Goal: Transaction & Acquisition: Book appointment/travel/reservation

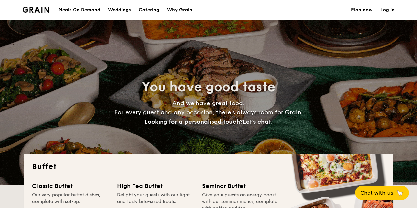
select select
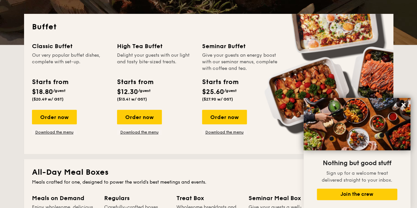
scroll to position [99, 0]
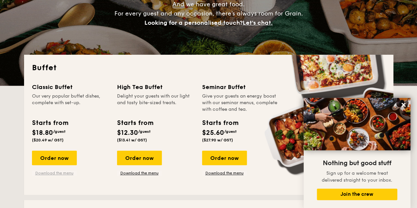
click at [72, 174] on link "Download the menu" at bounding box center [54, 173] width 45 height 5
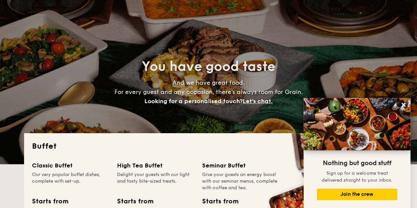
scroll to position [0, 0]
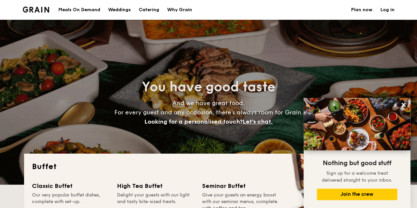
click at [181, 10] on div "Why Grain" at bounding box center [179, 10] width 25 height 20
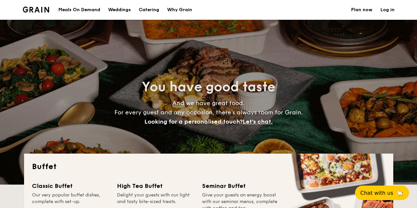
select select
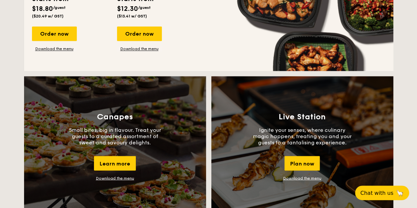
scroll to position [561, 0]
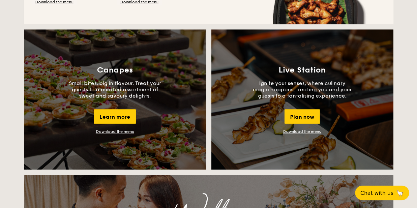
drag, startPoint x: 119, startPoint y: 114, endPoint x: 123, endPoint y: 133, distance: 18.9
click at [123, 133] on link "Download the menu" at bounding box center [115, 131] width 38 height 5
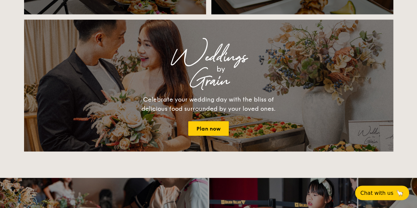
scroll to position [693, 0]
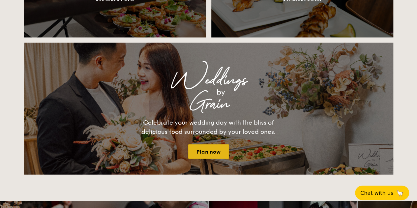
click at [209, 159] on div "Weddings by Grain Celebrate your wedding day with the bliss of delicious food s…" at bounding box center [208, 109] width 369 height 132
click at [214, 151] on link "Plan now" at bounding box center [208, 151] width 41 height 15
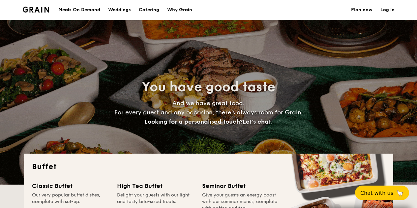
select select
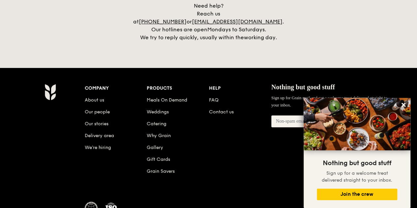
scroll to position [1433, 0]
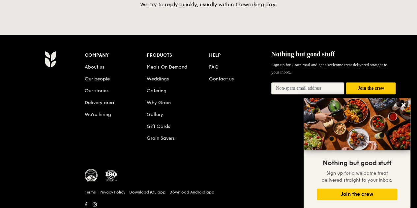
click at [213, 62] on li "FAQ" at bounding box center [240, 66] width 62 height 12
click at [214, 64] on link "FAQ" at bounding box center [214, 67] width 10 height 6
